Goal: Information Seeking & Learning: Learn about a topic

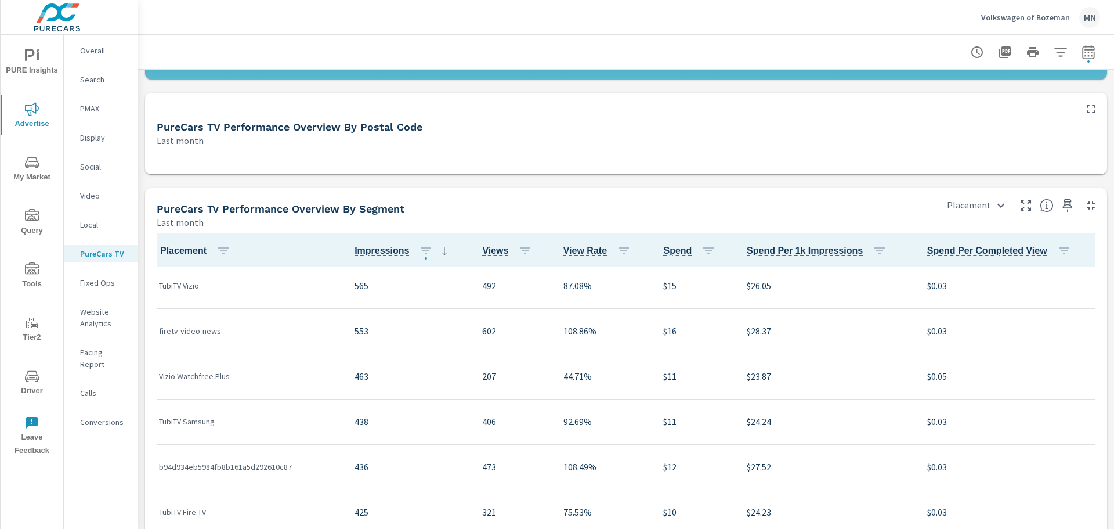
scroll to position [174, 0]
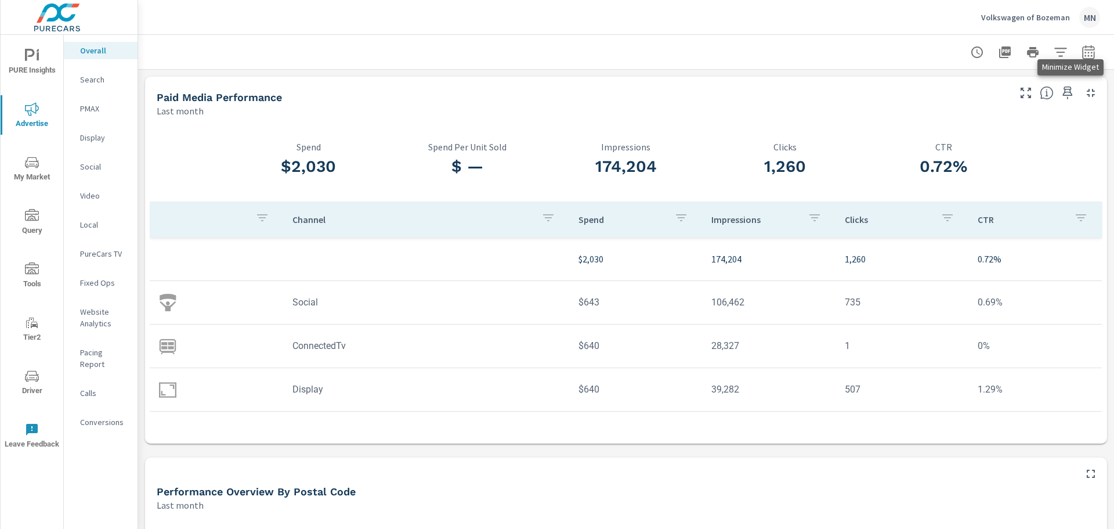
click at [1084, 93] on icon "button" at bounding box center [1091, 93] width 14 height 14
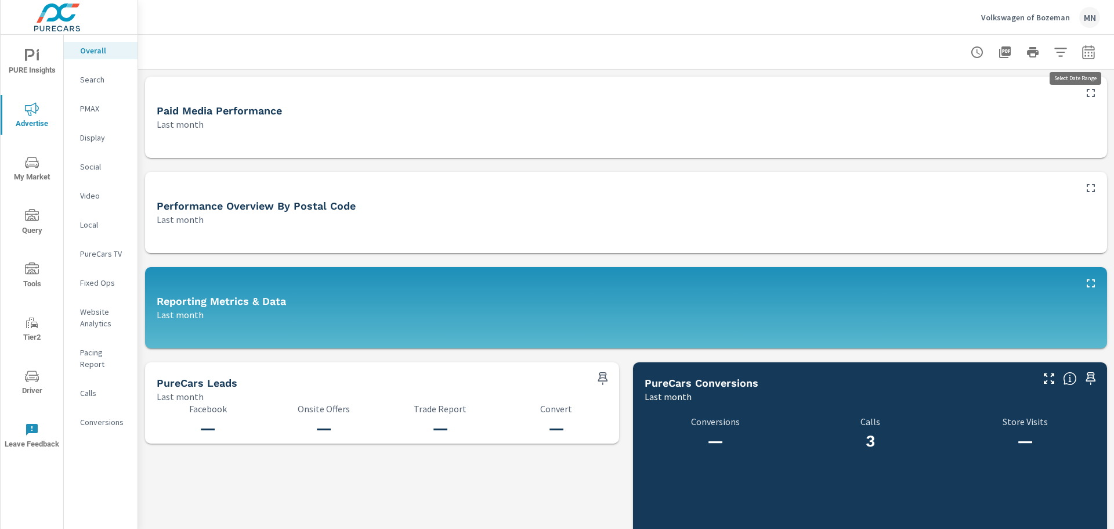
click at [1077, 44] on button "button" at bounding box center [1088, 52] width 23 height 23
select select "Last month"
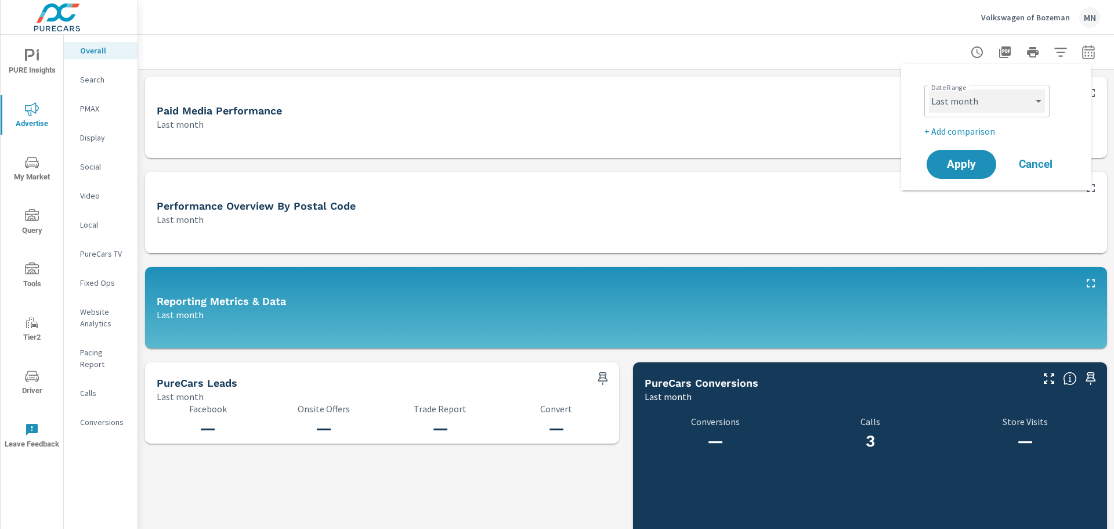
click at [1032, 100] on select "Custom Yesterday Last week Last 7 days Last 14 days Last 30 days Last 45 days L…" at bounding box center [987, 100] width 116 height 23
click at [89, 142] on p "Display" at bounding box center [104, 138] width 48 height 12
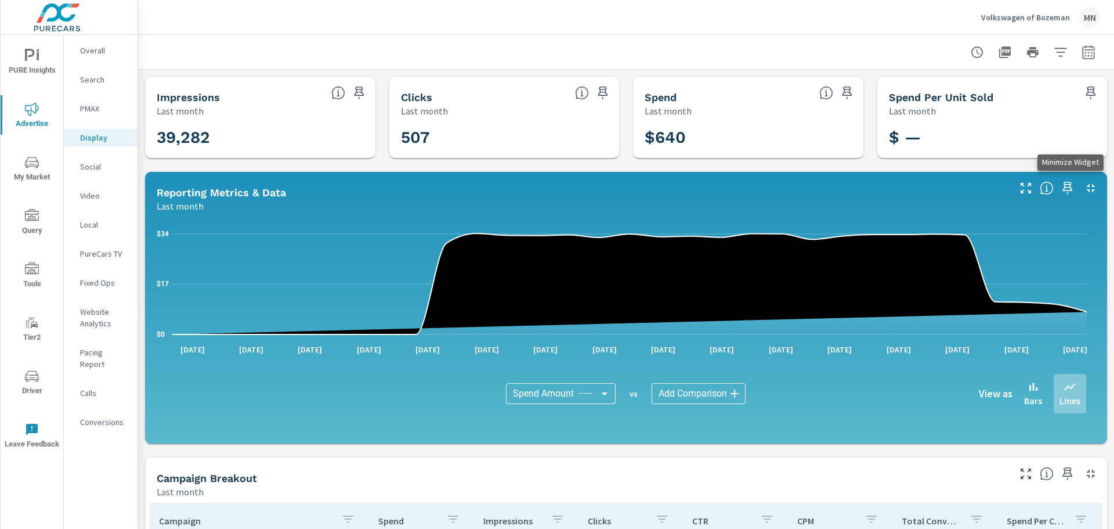
click at [1084, 186] on icon "button" at bounding box center [1091, 188] width 14 height 14
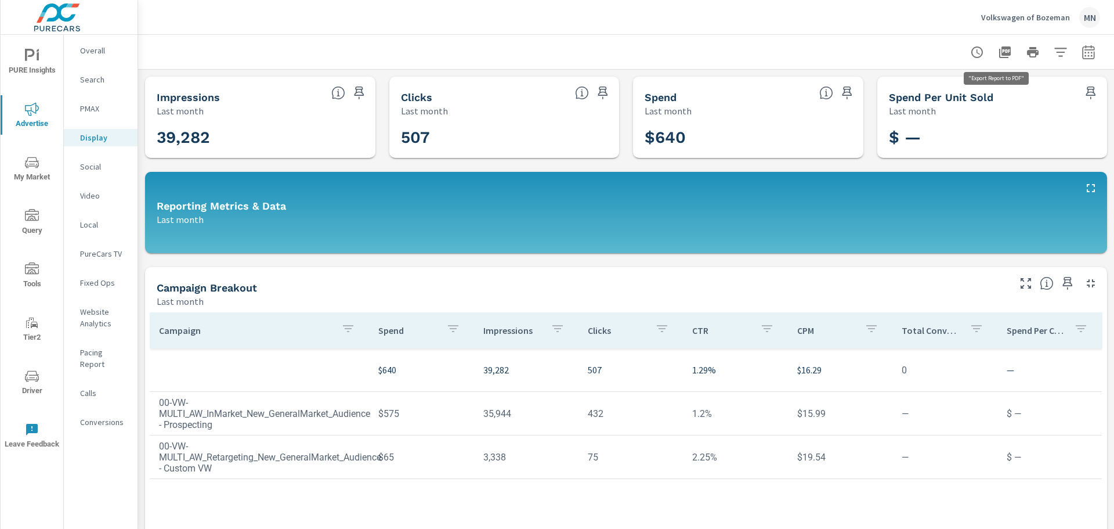
click at [999, 54] on icon "button" at bounding box center [1005, 52] width 12 height 12
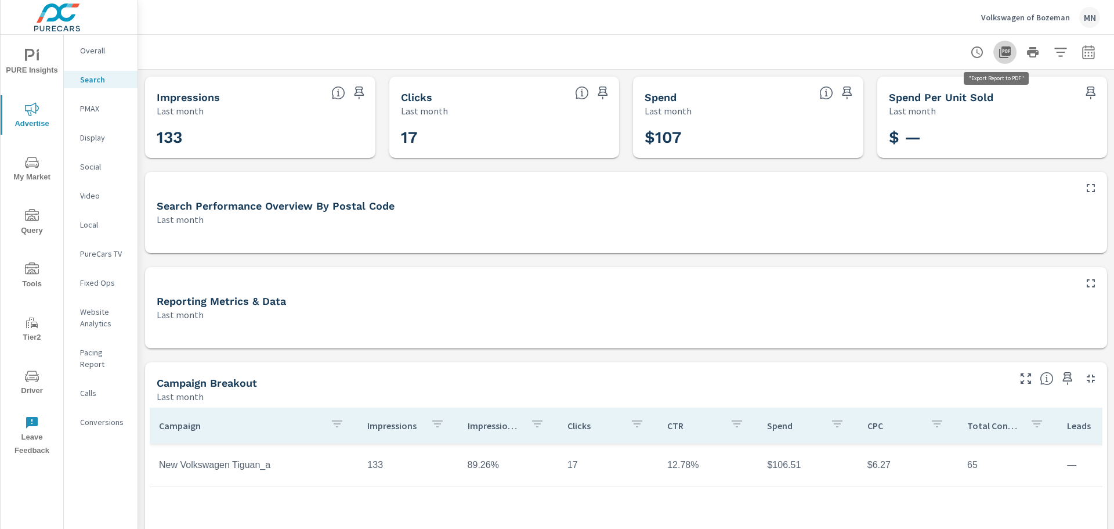
click at [999, 57] on icon "button" at bounding box center [1005, 52] width 12 height 12
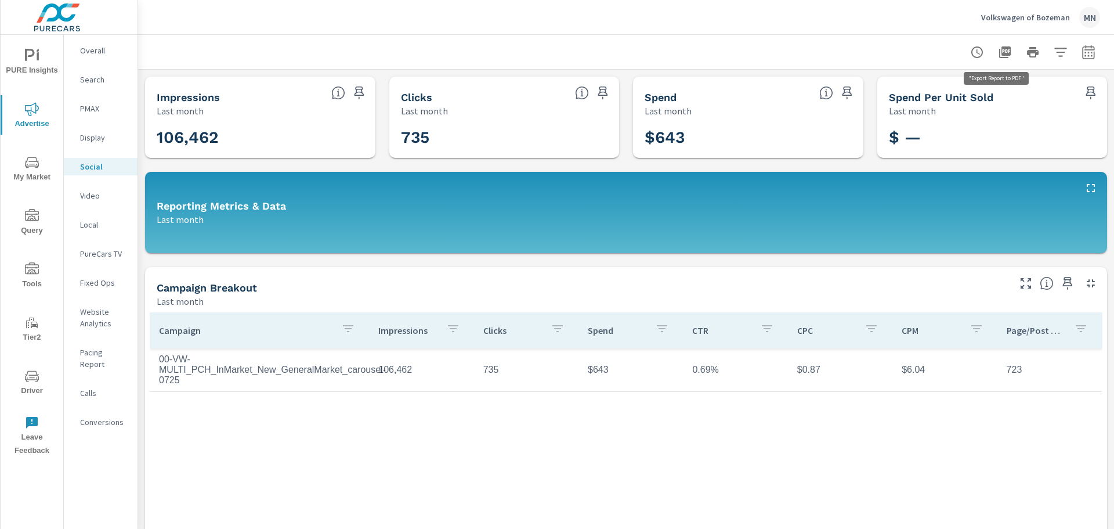
click at [999, 50] on icon "button" at bounding box center [1005, 52] width 12 height 12
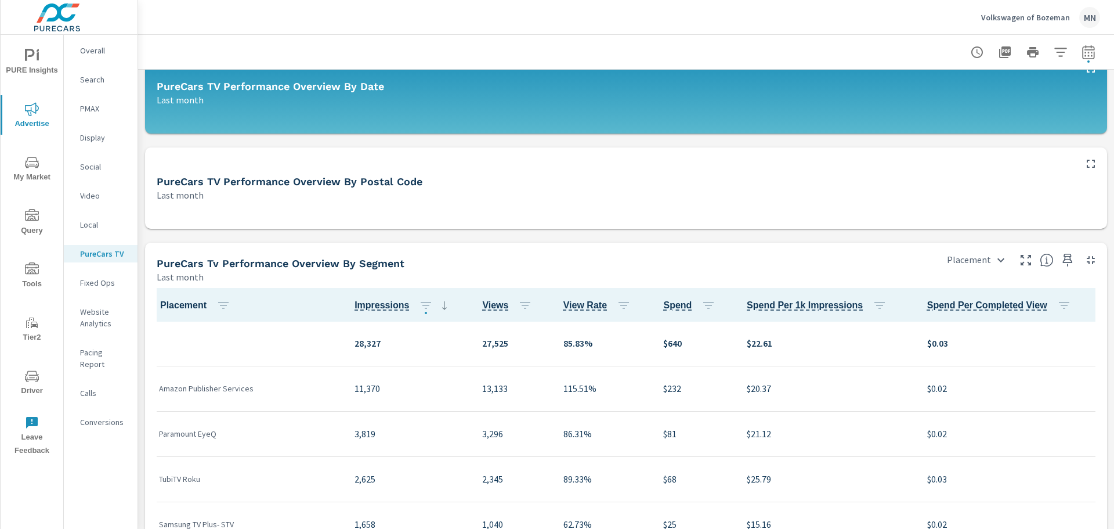
scroll to position [406, 0]
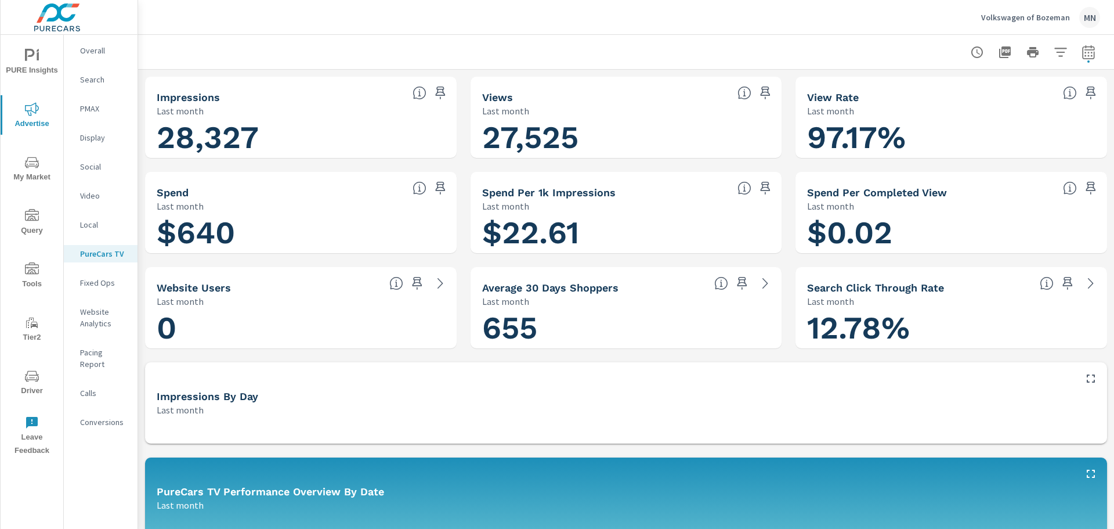
click at [999, 50] on icon "button" at bounding box center [1005, 52] width 12 height 12
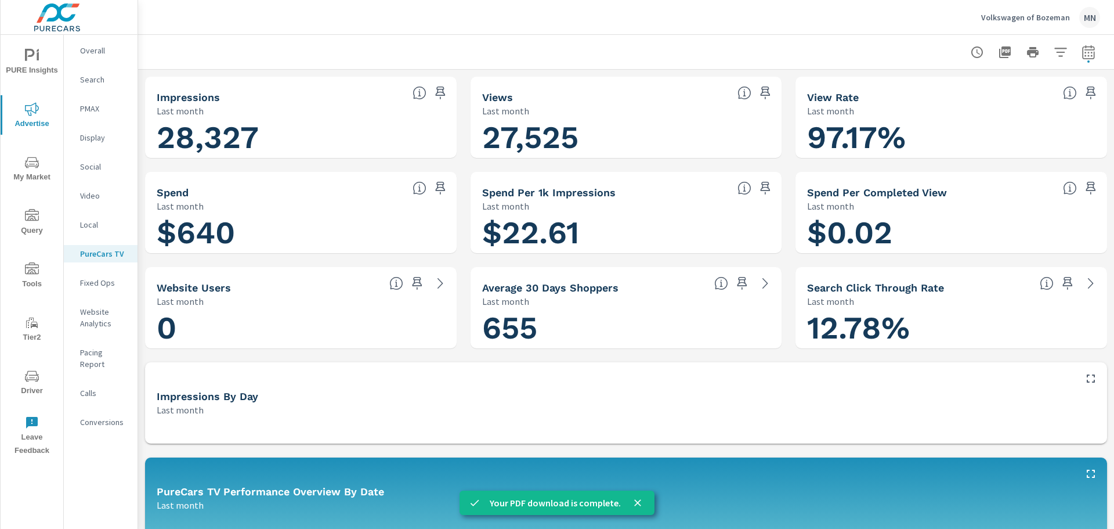
drag, startPoint x: 980, startPoint y: 16, endPoint x: 1056, endPoint y: 23, distance: 75.8
click at [1056, 23] on div "Volkswagen of Bozeman MN" at bounding box center [626, 17] width 948 height 34
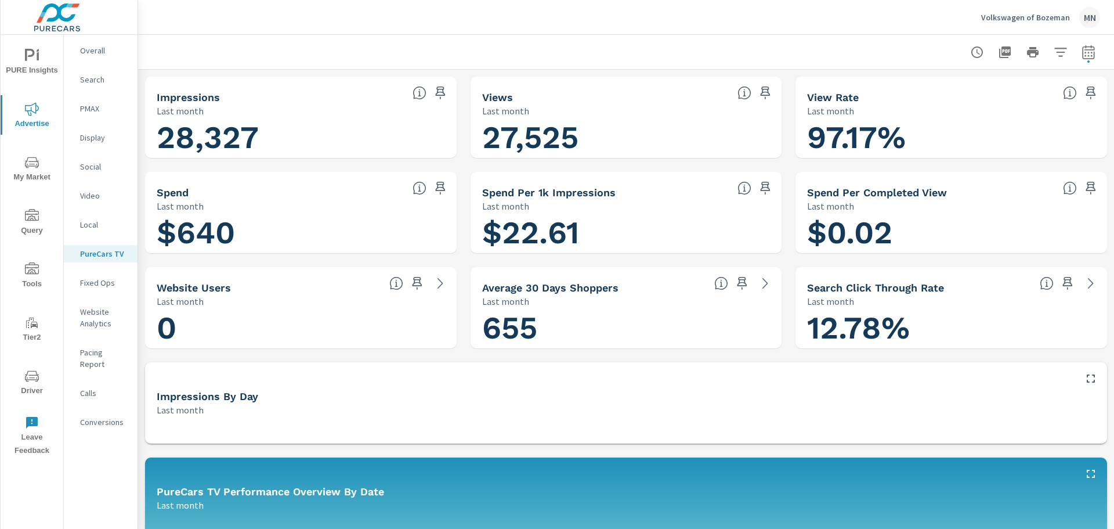
drag, startPoint x: 978, startPoint y: 16, endPoint x: 295, endPoint y: 84, distance: 686.0
click at [295, 84] on div "Volkswagen of Bozeman MN PureCarsTV Performance Volkswagen of Bozeman Report da…" at bounding box center [626, 264] width 976 height 529
drag, startPoint x: 1012, startPoint y: 19, endPoint x: 517, endPoint y: 42, distance: 495.7
click at [517, 42] on div at bounding box center [626, 52] width 948 height 34
